Goal: Information Seeking & Learning: Learn about a topic

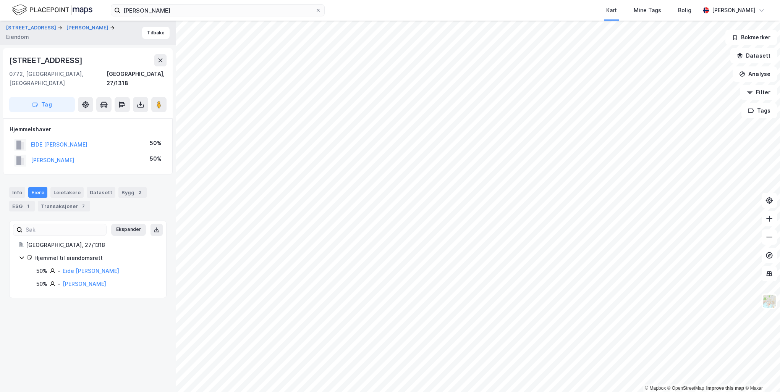
click at [191, 16] on div "[PERSON_NAME] Kart Mine Tags Bolig [PERSON_NAME]" at bounding box center [390, 10] width 780 height 21
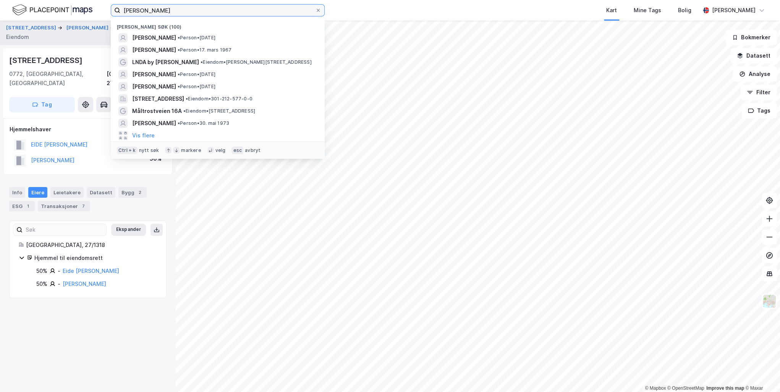
drag, startPoint x: 185, startPoint y: 12, endPoint x: 115, endPoint y: 10, distance: 69.2
click at [115, 10] on label "[PERSON_NAME]" at bounding box center [218, 10] width 214 height 12
paste input "[PERSON_NAME]"
type input "[PERSON_NAME]"
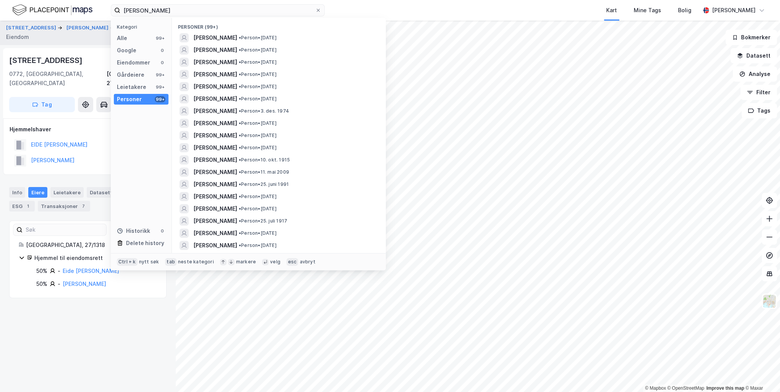
click at [228, 36] on span "[PERSON_NAME]" at bounding box center [215, 37] width 44 height 9
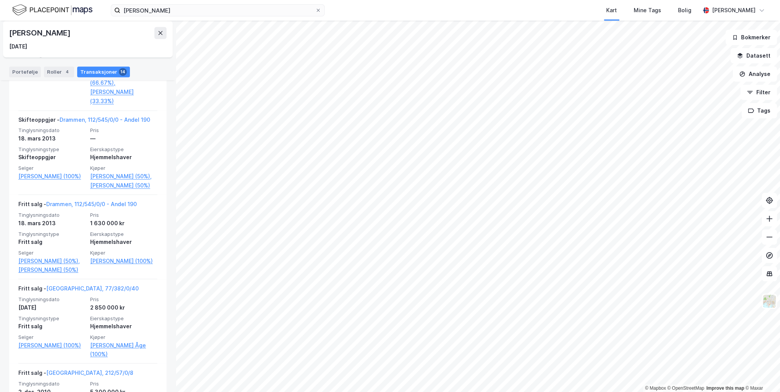
scroll to position [768, 0]
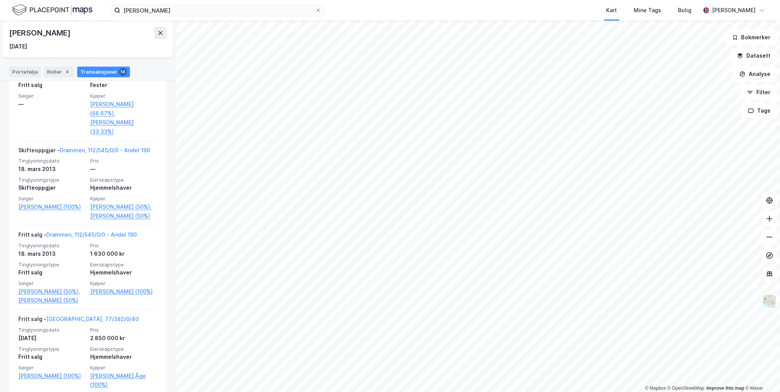
click at [110, 207] on link "[PERSON_NAME] (50%)," at bounding box center [123, 207] width 67 height 9
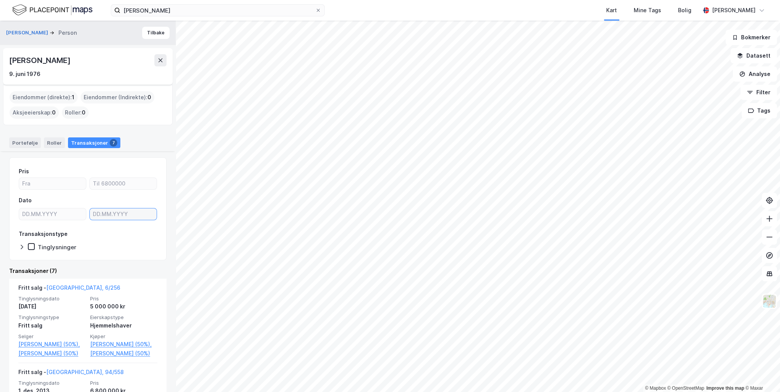
type input "DD.MM.YYYY"
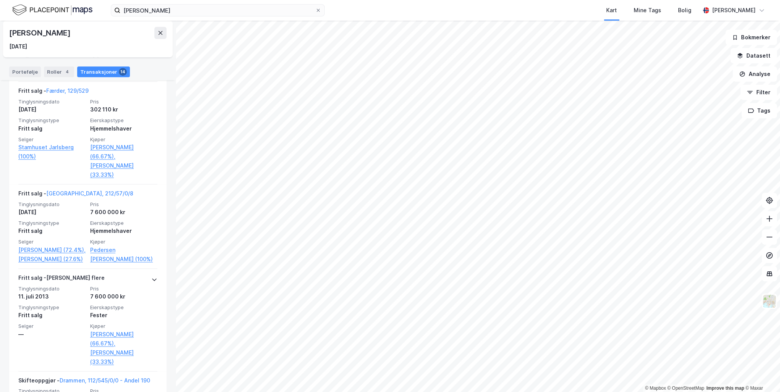
scroll to position [523, 0]
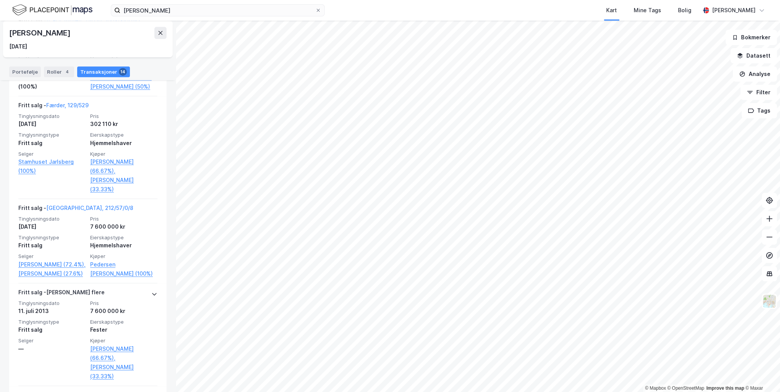
click at [76, 206] on link "[GEOGRAPHIC_DATA], 212/57/0/8" at bounding box center [89, 208] width 87 height 6
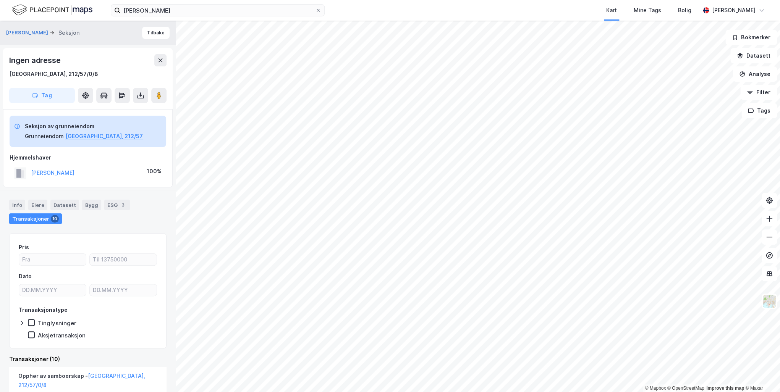
click at [0, 0] on button "[PERSON_NAME]" at bounding box center [0, 0] width 0 height 0
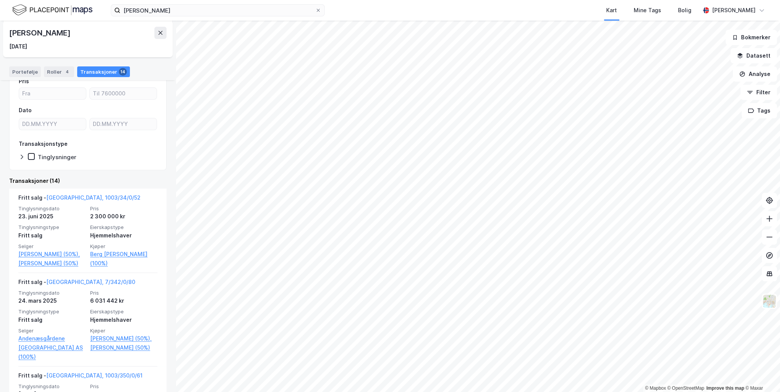
scroll to position [65, 0]
click at [83, 199] on link "[GEOGRAPHIC_DATA], 1003/34/0/52" at bounding box center [93, 198] width 94 height 6
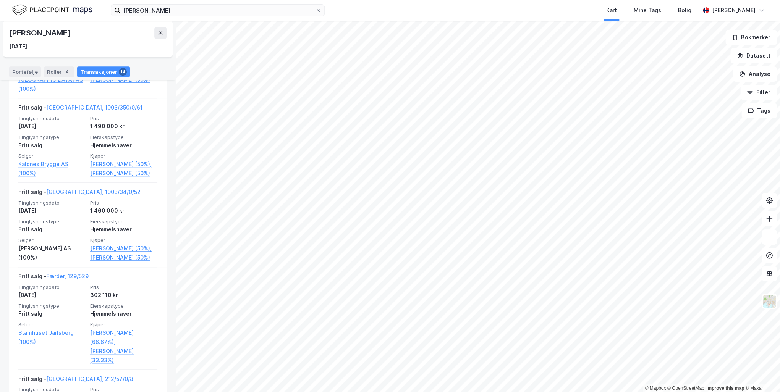
scroll to position [336, 0]
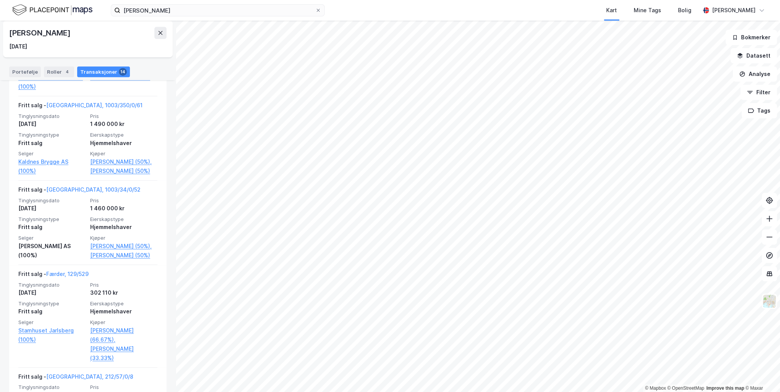
click at [75, 193] on link "[GEOGRAPHIC_DATA], 1003/34/0/52" at bounding box center [93, 189] width 94 height 6
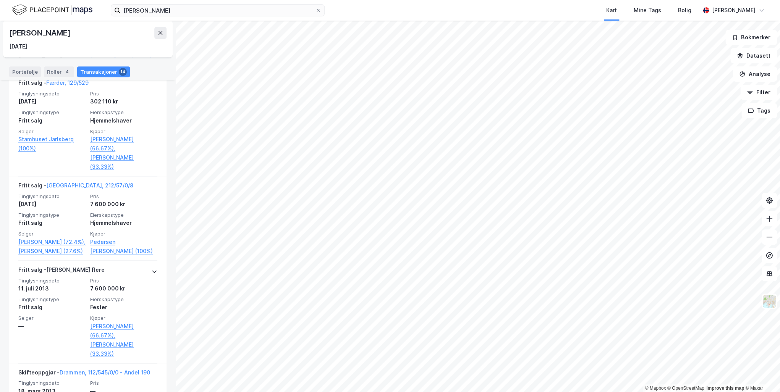
scroll to position [581, 0]
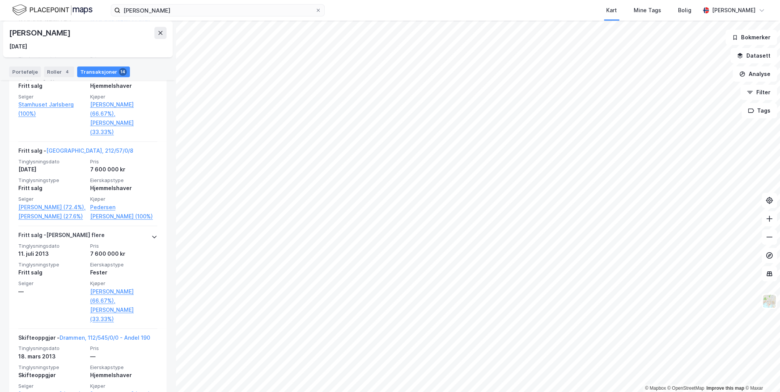
click at [151, 240] on icon at bounding box center [154, 237] width 6 height 6
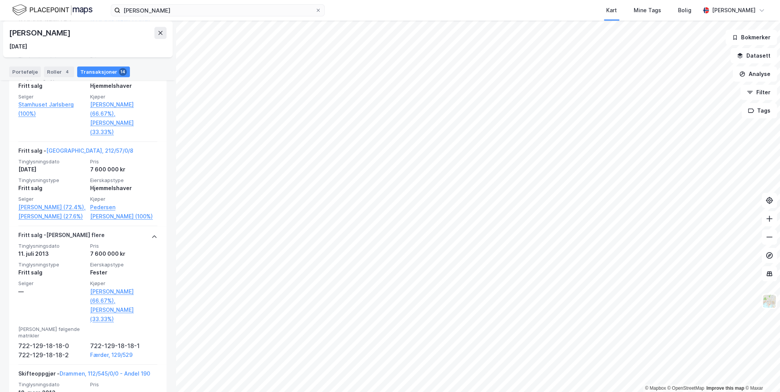
click at [105, 351] on link "Færder, 129/529" at bounding box center [123, 355] width 67 height 9
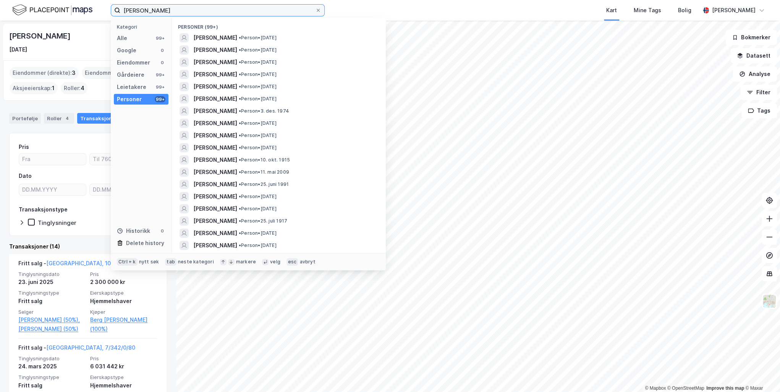
drag, startPoint x: 168, startPoint y: 9, endPoint x: 62, endPoint y: 8, distance: 106.6
click at [62, 8] on div "[PERSON_NAME] Kategori Alle 99+ Google 0 Eiendommer 0 Gårdeiere 99+ Leietakere …" at bounding box center [390, 10] width 780 height 21
paste input "[STREET_ADDRESS]"
type input "[STREET_ADDRESS]"
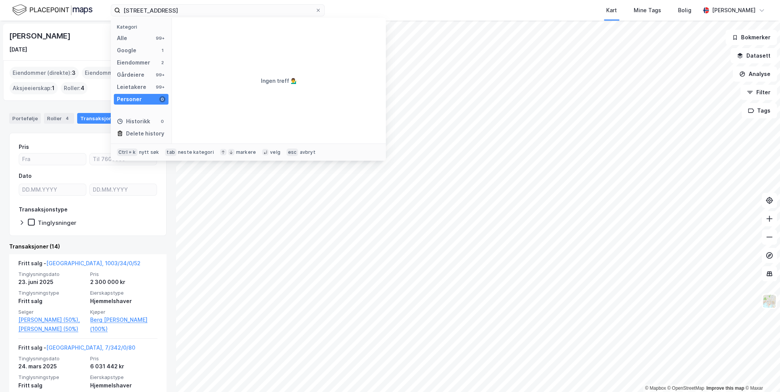
click at [131, 35] on div "Alle 99+" at bounding box center [141, 38] width 55 height 11
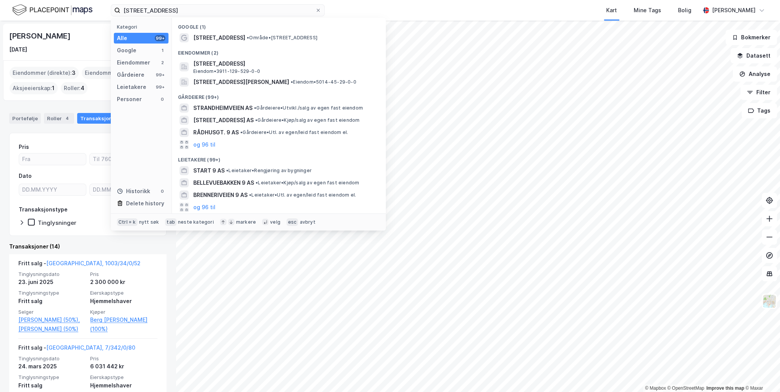
click at [223, 36] on span "[STREET_ADDRESS]" at bounding box center [219, 37] width 52 height 9
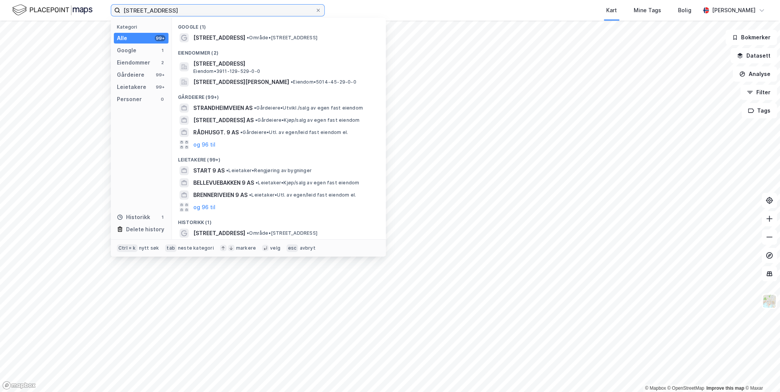
click at [193, 13] on input "[STREET_ADDRESS]" at bounding box center [217, 10] width 195 height 11
click at [215, 36] on span "[STREET_ADDRESS]" at bounding box center [219, 37] width 52 height 9
